Goal: Ask a question

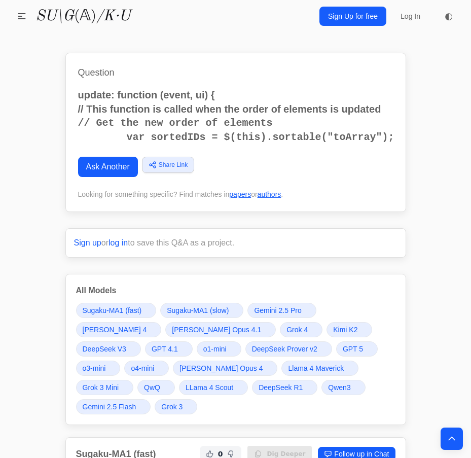
scroll to position [4192, 0]
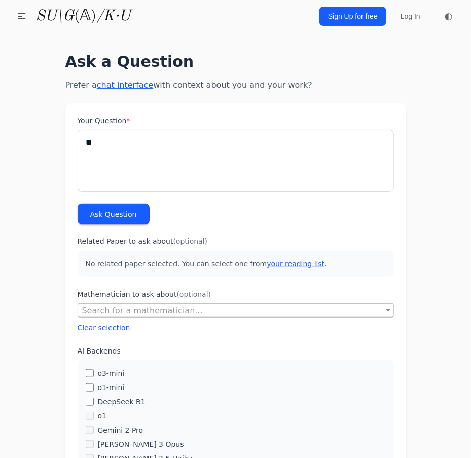
type textarea "*"
type textarea "**********"
click at [113, 209] on button "Ask Question" at bounding box center [114, 214] width 72 height 20
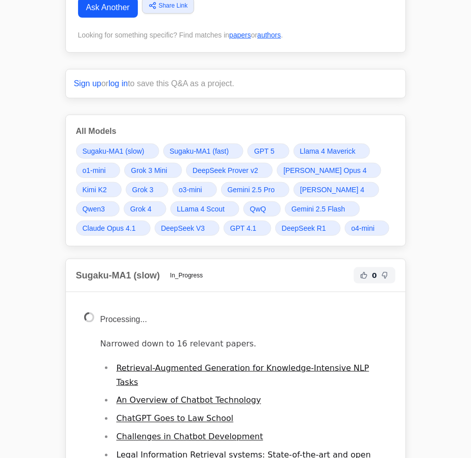
scroll to position [138, 0]
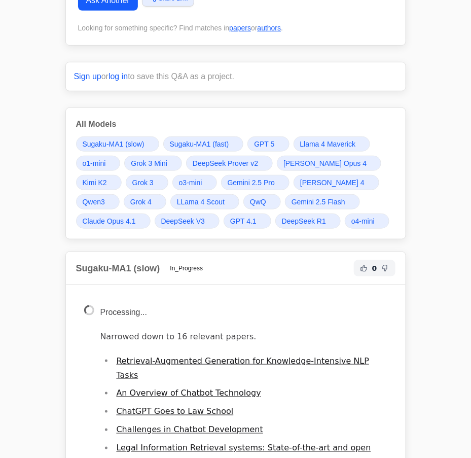
click at [275, 224] on link "DeepSeek R1" at bounding box center [307, 220] width 65 height 15
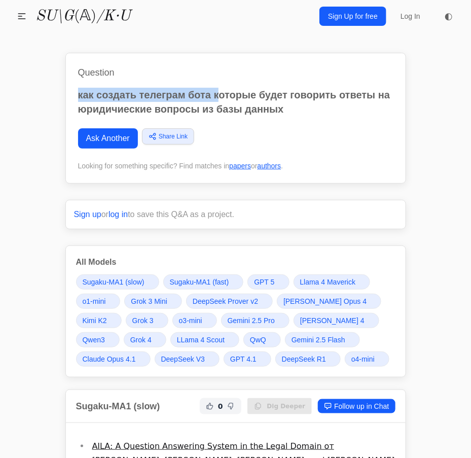
drag, startPoint x: 78, startPoint y: 96, endPoint x: 218, endPoint y: 98, distance: 139.9
click at [218, 98] on p "как создать телеграм бота которые будет говорить ответы на юридичиеские вопросы…" at bounding box center [235, 102] width 315 height 28
copy p "как создать телеграм бота к"
